Goal: Transaction & Acquisition: Purchase product/service

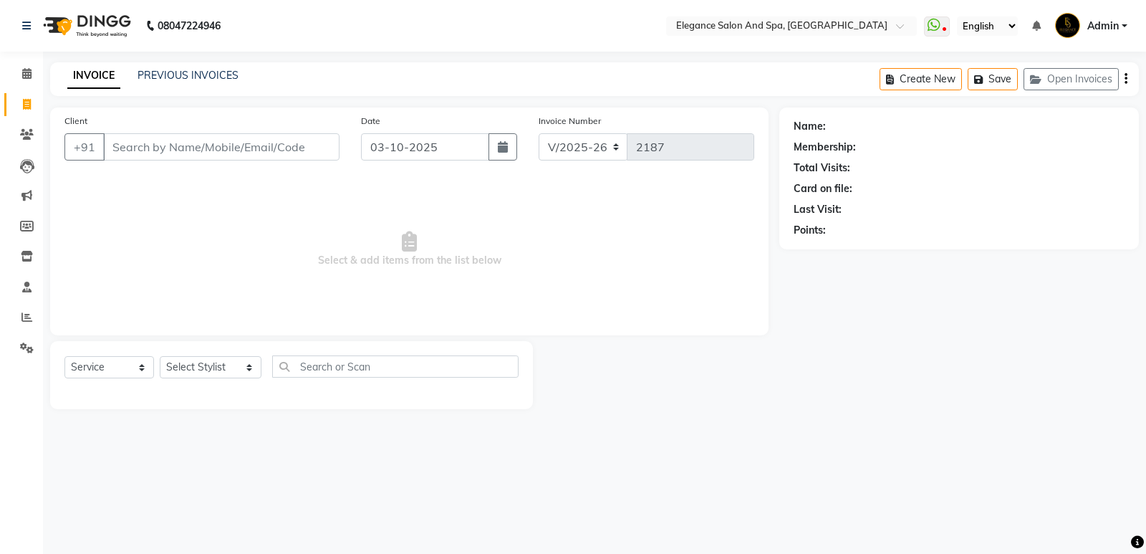
select select "5270"
select select "service"
click at [284, 144] on input "Client" at bounding box center [221, 146] width 236 height 27
type input "9284715521"
click at [285, 151] on span "Add Client" at bounding box center [302, 147] width 57 height 14
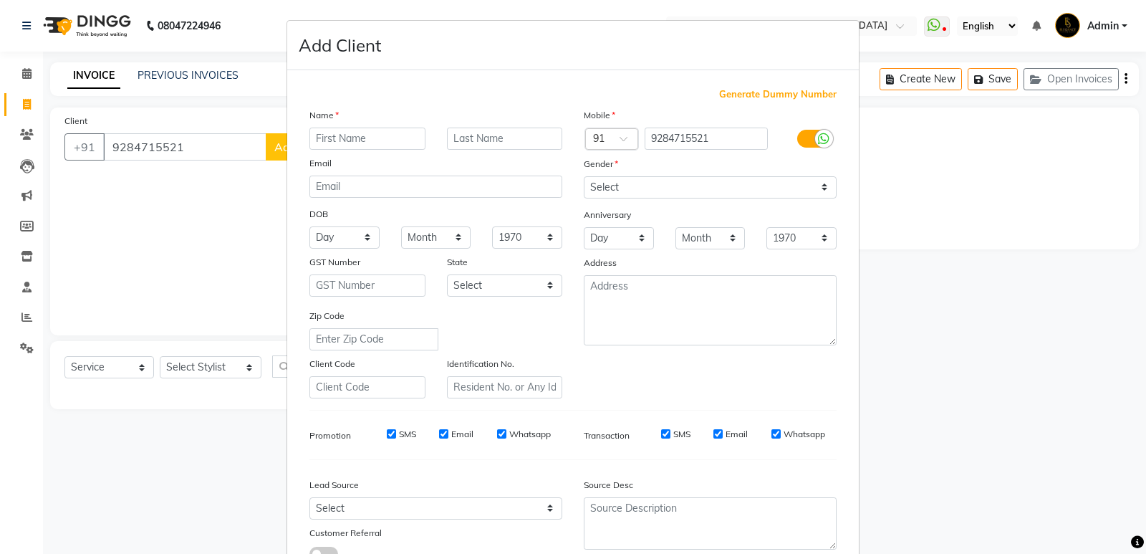
click at [325, 138] on input "text" at bounding box center [367, 139] width 116 height 22
type input "[PERSON_NAME]"
click at [629, 182] on select "Select [DEMOGRAPHIC_DATA] [DEMOGRAPHIC_DATA] Other Prefer Not To Say" at bounding box center [710, 187] width 253 height 22
select select "[DEMOGRAPHIC_DATA]"
click at [584, 176] on select "Select [DEMOGRAPHIC_DATA] [DEMOGRAPHIC_DATA] Other Prefer Not To Say" at bounding box center [710, 187] width 253 height 22
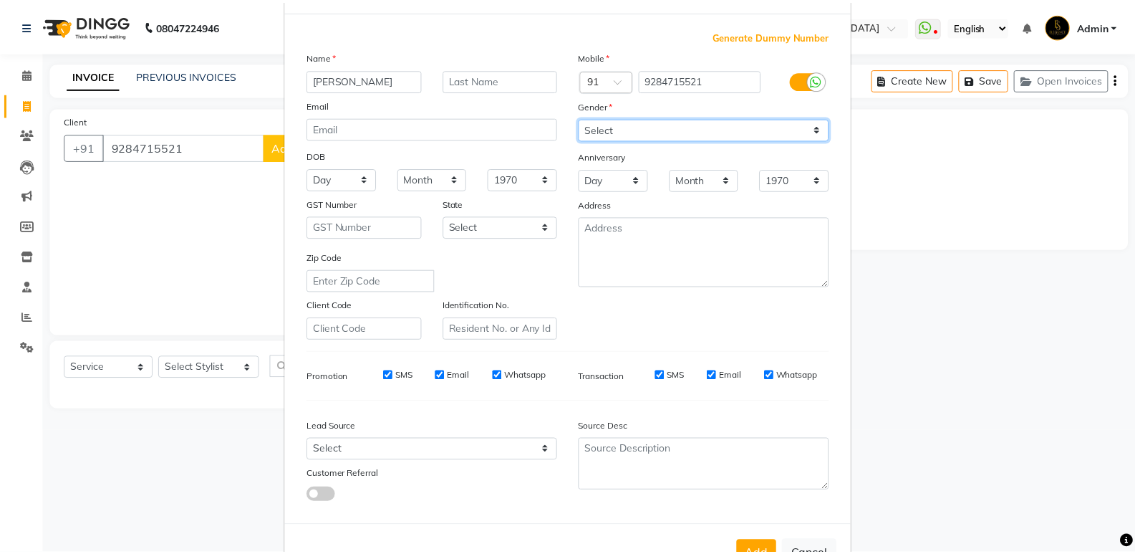
scroll to position [107, 0]
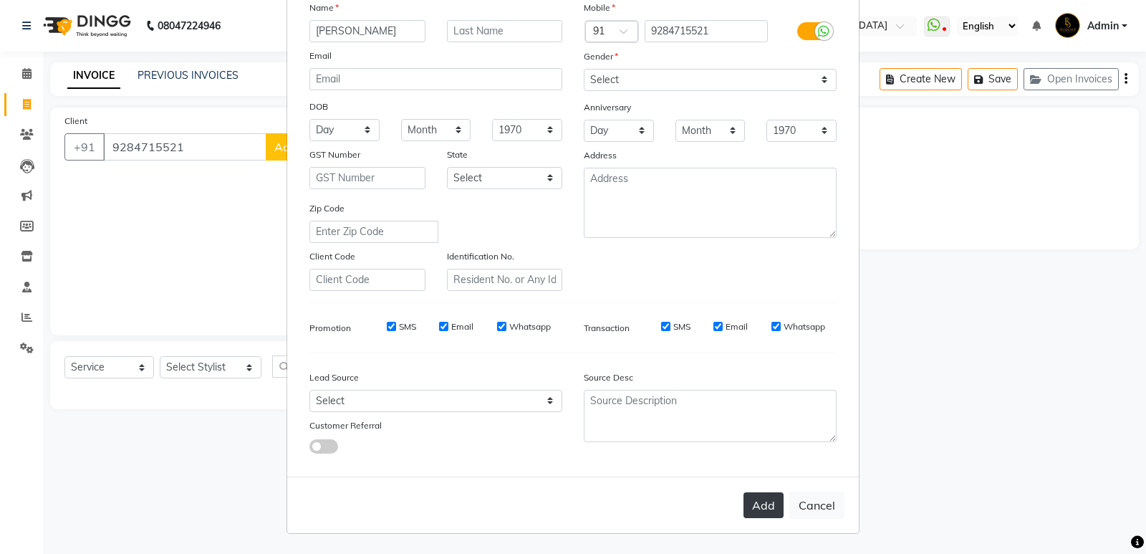
click at [756, 506] on button "Add" at bounding box center [764, 505] width 40 height 26
select select
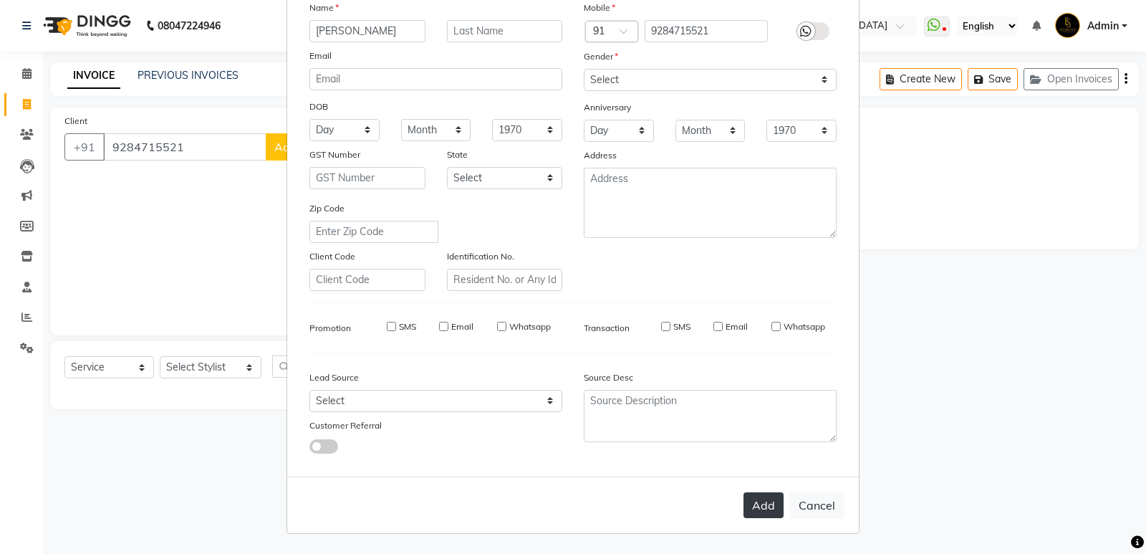
select select
checkbox input "false"
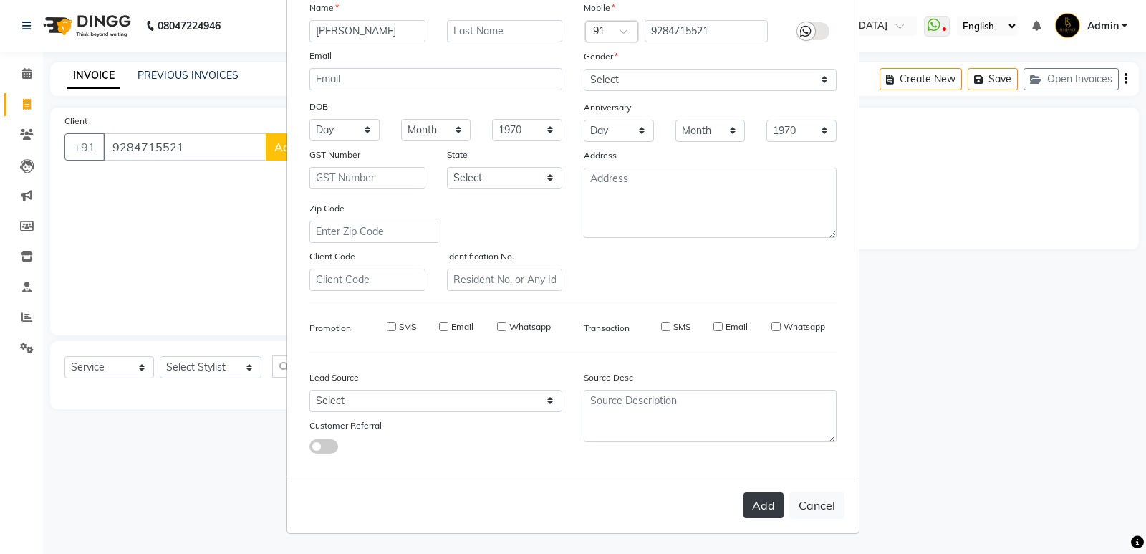
checkbox input "false"
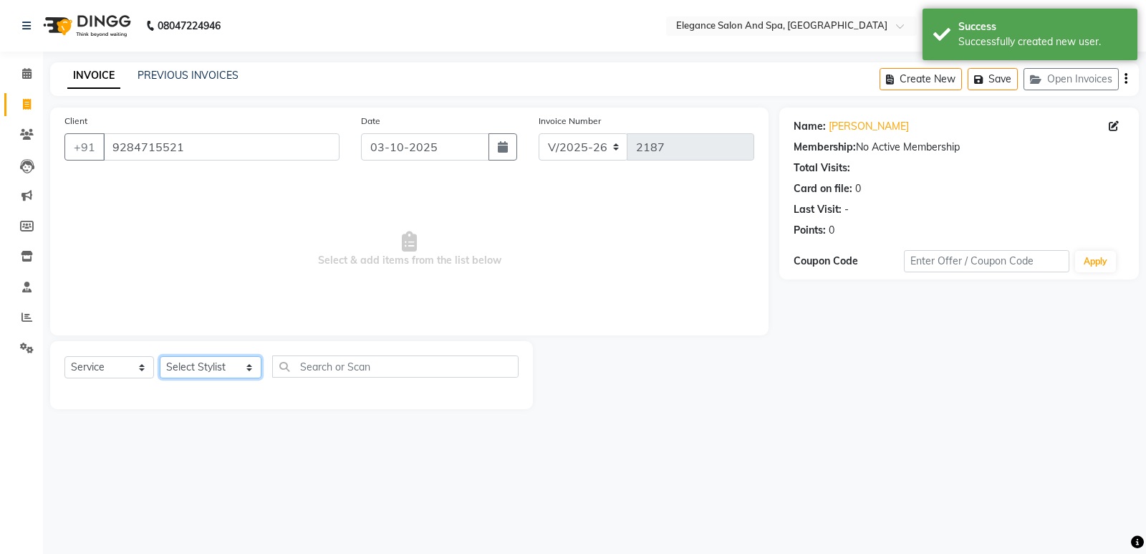
click at [221, 369] on select "Select Stylist [PERSON_NAME] [MEDICAL_DATA][PERSON_NAME] [PERSON_NAME] [PERSON_…" at bounding box center [211, 367] width 102 height 22
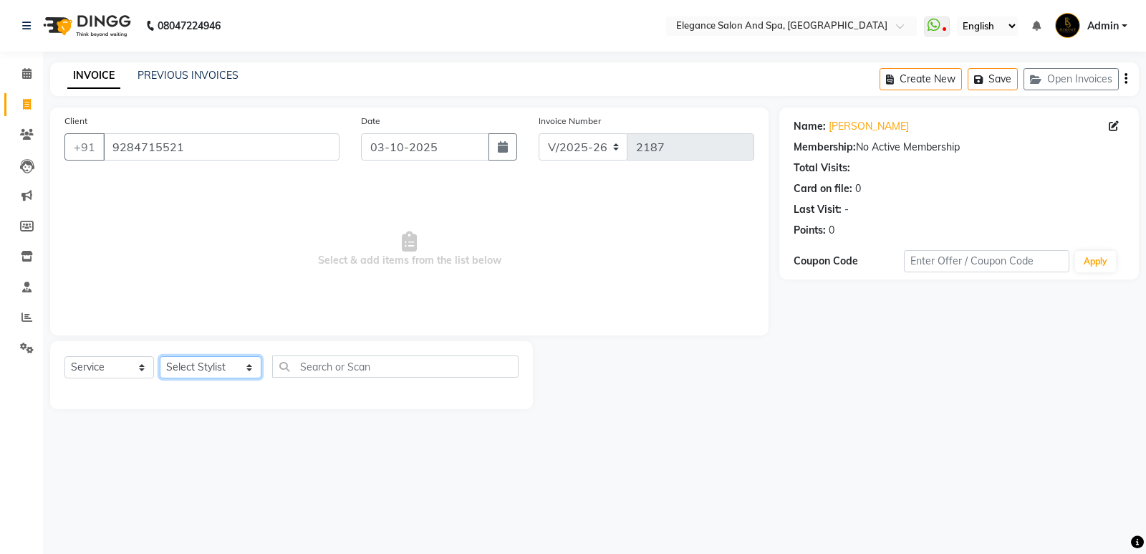
select select "88986"
click at [160, 356] on select "Select Stylist [PERSON_NAME] [MEDICAL_DATA][PERSON_NAME] [PERSON_NAME] [PERSON_…" at bounding box center [211, 367] width 102 height 22
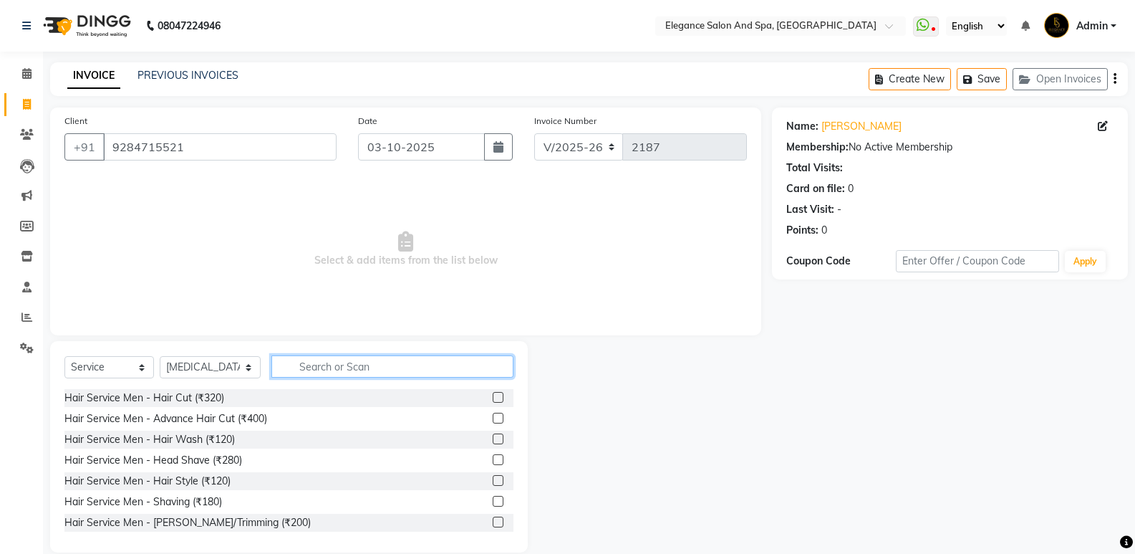
click at [324, 366] on input "text" at bounding box center [393, 366] width 242 height 22
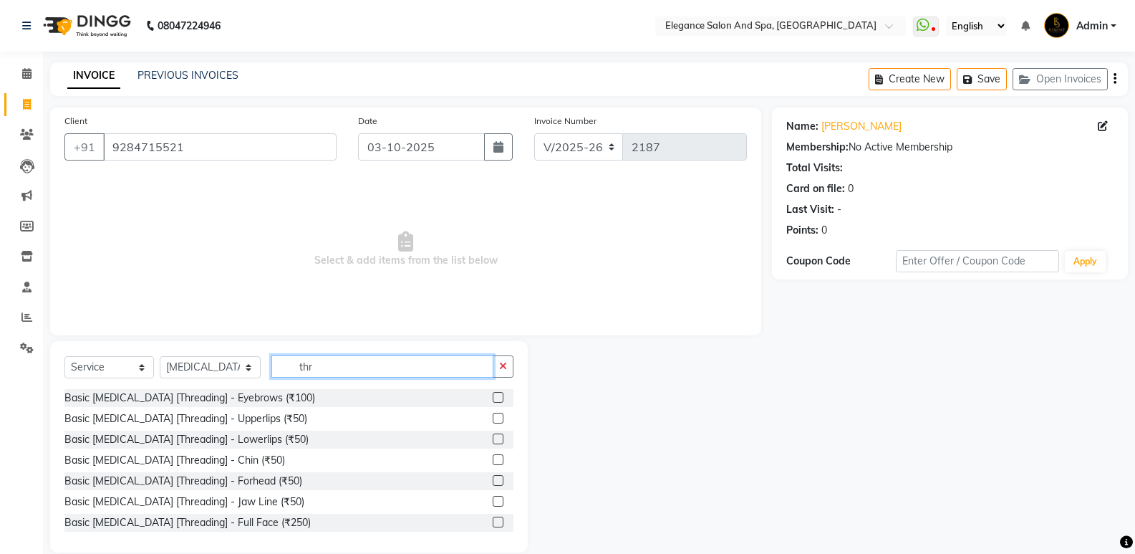
type input "thr"
click at [493, 394] on label at bounding box center [498, 397] width 11 height 11
click at [493, 394] on input "checkbox" at bounding box center [497, 397] width 9 height 9
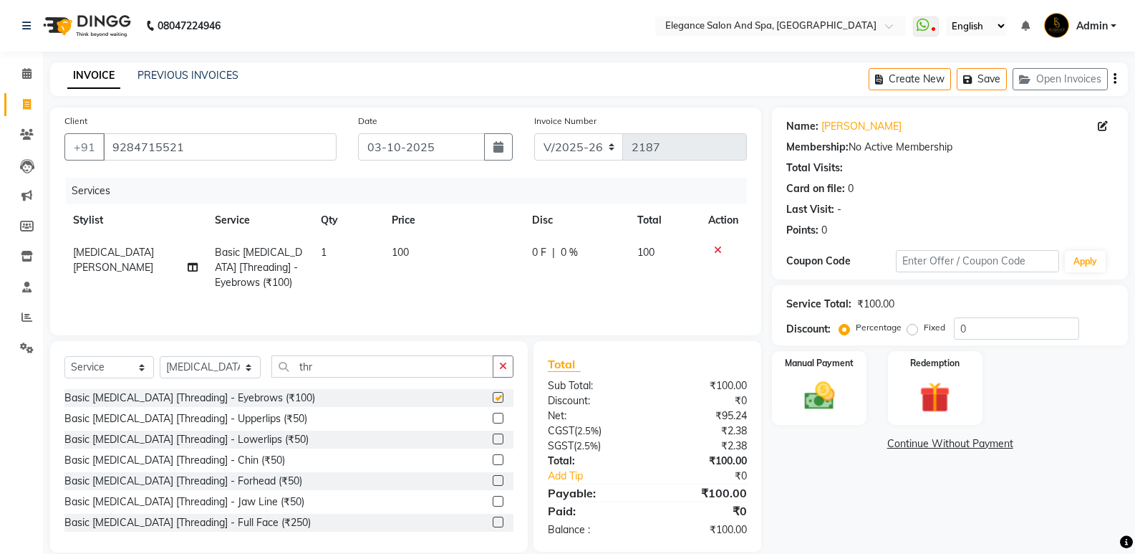
checkbox input "false"
click at [820, 395] on img at bounding box center [819, 396] width 51 height 37
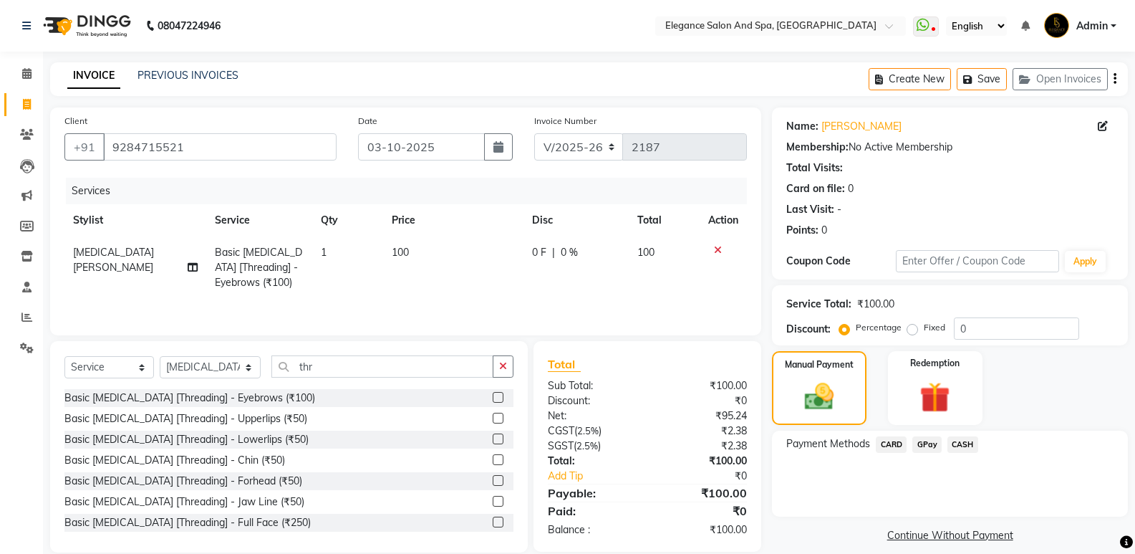
click at [964, 443] on span "CASH" at bounding box center [963, 444] width 31 height 16
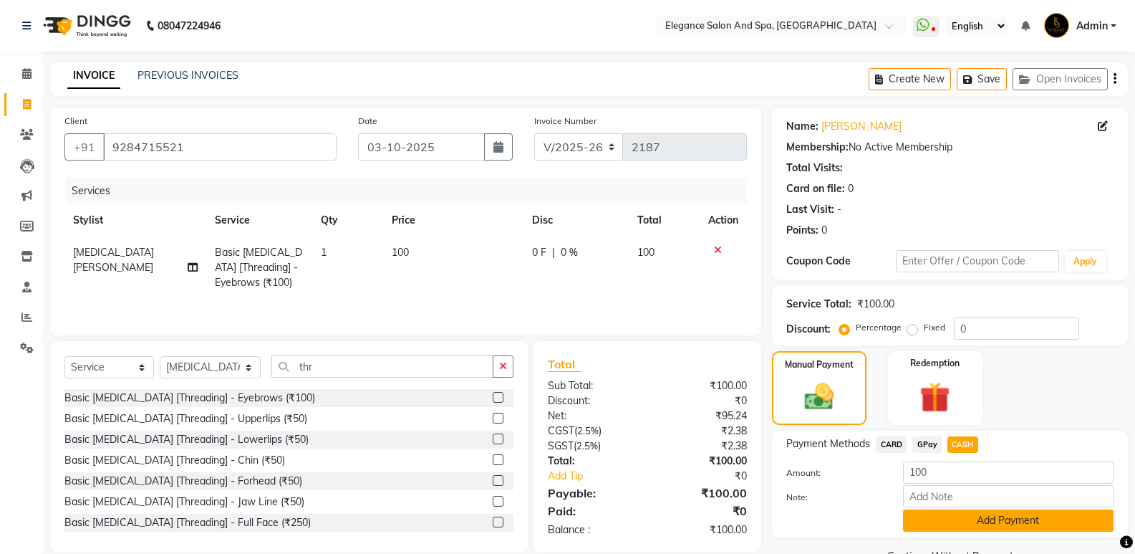
click at [976, 519] on button "Add Payment" at bounding box center [1008, 520] width 211 height 22
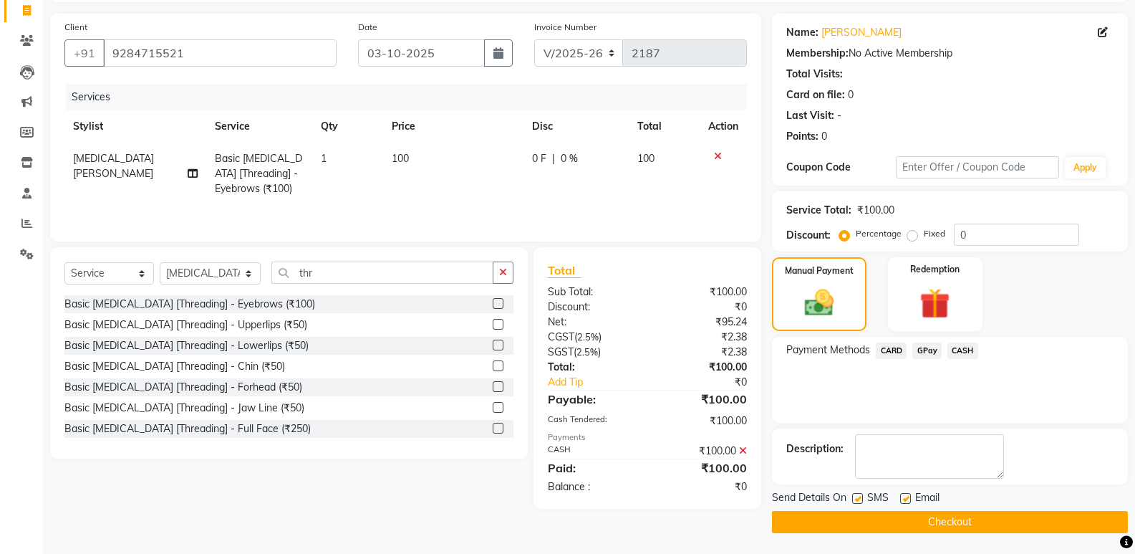
scroll to position [95, 0]
click at [964, 519] on button "Checkout" at bounding box center [950, 521] width 356 height 22
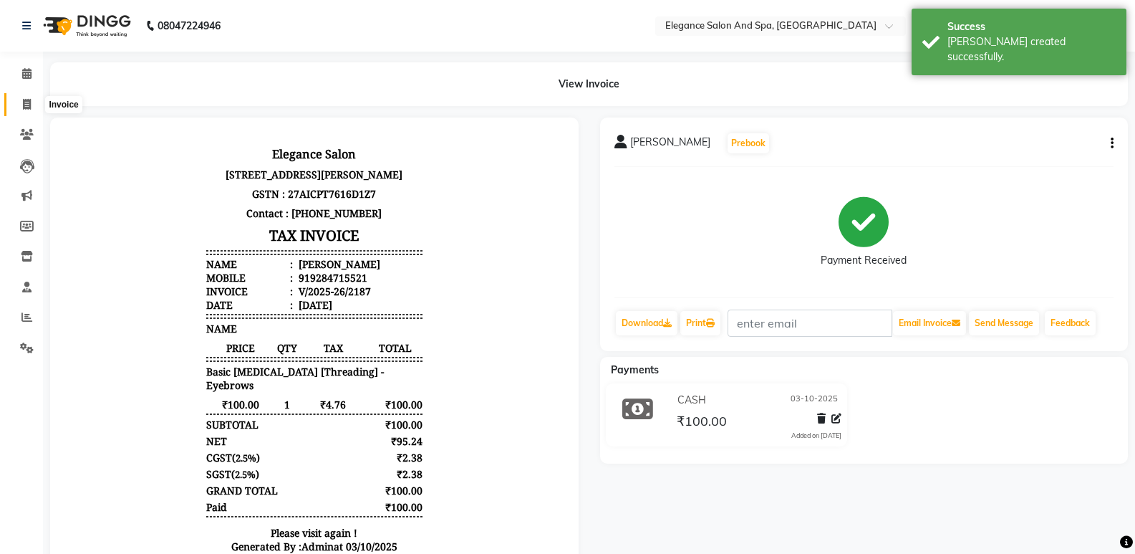
click at [27, 101] on icon at bounding box center [27, 104] width 8 height 11
select select "5270"
select select "service"
